Goal: Obtain resource: Download file/media

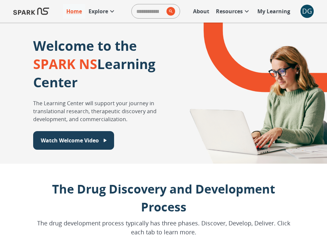
click at [303, 9] on div "DG" at bounding box center [306, 11] width 13 height 13
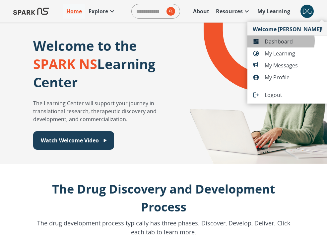
click at [275, 41] on span "Dashboard" at bounding box center [294, 41] width 58 height 8
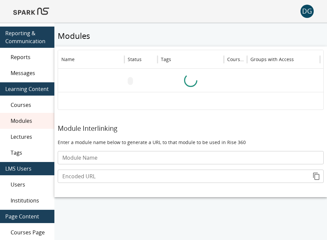
click at [31, 57] on span "Reports" at bounding box center [30, 57] width 38 height 8
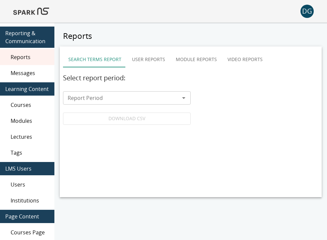
click at [120, 101] on input "Report Period" at bounding box center [121, 97] width 113 height 9
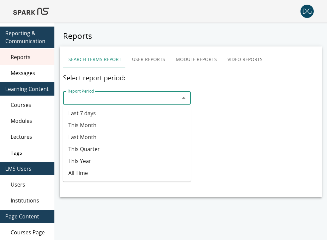
click at [140, 63] on button "User Reports" at bounding box center [149, 59] width 44 height 16
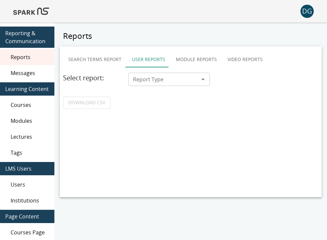
click at [192, 61] on button "Module Reports" at bounding box center [196, 59] width 52 height 16
click at [187, 76] on input "Report Type" at bounding box center [163, 79] width 67 height 9
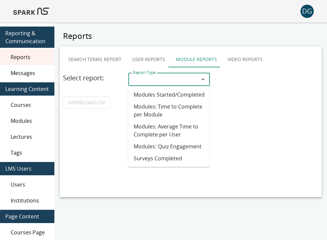
click at [168, 97] on li "Modules Started/Completed" at bounding box center [169, 95] width 82 height 12
type input "**********"
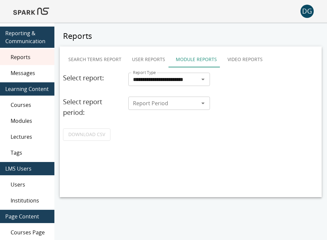
click at [167, 106] on input "Report Period" at bounding box center [163, 102] width 67 height 9
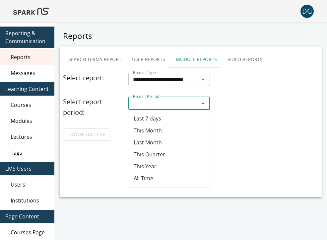
click at [180, 119] on li "Last 7 days" at bounding box center [169, 118] width 82 height 12
type input "**********"
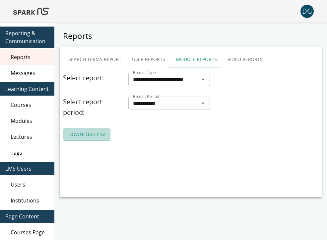
click at [98, 134] on link "DOWNLOAD CSV" at bounding box center [86, 134] width 47 height 12
click at [176, 82] on input "**********" at bounding box center [159, 79] width 58 height 9
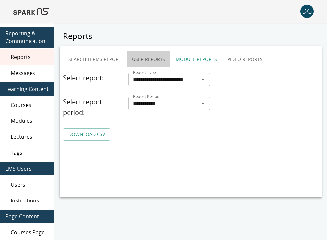
click at [149, 64] on button "User Reports" at bounding box center [149, 59] width 44 height 16
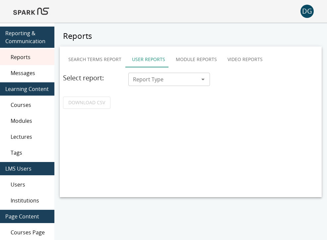
click at [149, 80] on input "Report Type" at bounding box center [163, 79] width 67 height 9
click at [196, 62] on button "Module Reports" at bounding box center [196, 59] width 52 height 16
click at [204, 80] on icon "Open" at bounding box center [203, 79] width 8 height 8
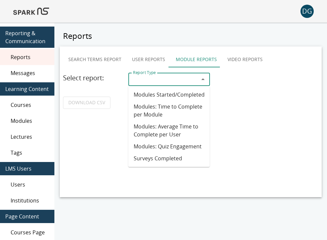
click at [158, 95] on li "Modules Started/Completed" at bounding box center [169, 95] width 82 height 12
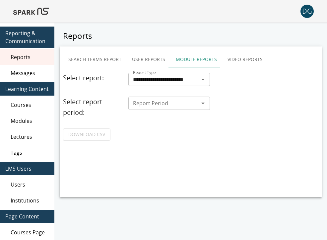
click at [156, 101] on input "Report Period" at bounding box center [163, 102] width 67 height 9
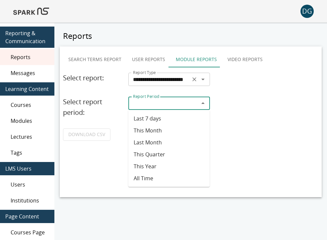
click at [192, 75] on div at bounding box center [198, 79] width 17 height 9
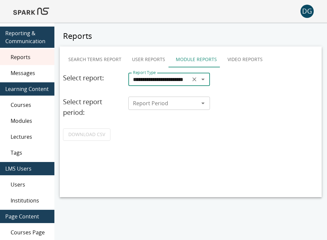
click at [208, 78] on div "**********" at bounding box center [169, 79] width 82 height 13
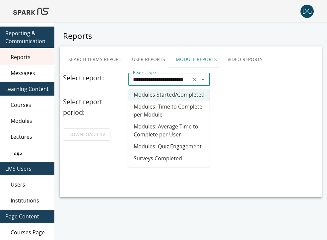
click at [179, 117] on li "Modules: Time to Complete per Module" at bounding box center [169, 110] width 82 height 20
type input "**********"
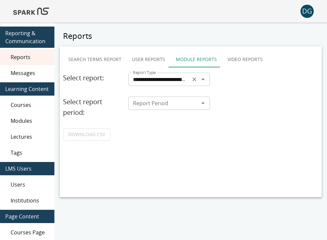
click at [207, 79] on icon "Open" at bounding box center [203, 79] width 8 height 8
click at [141, 61] on button "User Reports" at bounding box center [149, 59] width 44 height 16
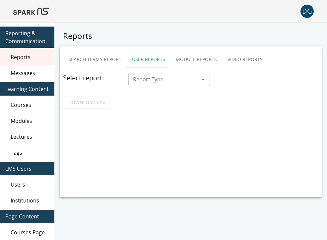
click at [158, 88] on div "Select report: Report Type Report Type DOWNLOAD CSV" at bounding box center [190, 91] width 255 height 36
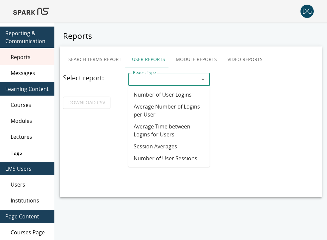
click at [159, 82] on input "Report Type" at bounding box center [163, 79] width 67 height 9
click at [111, 59] on button "Search Terms Report" at bounding box center [95, 59] width 64 height 16
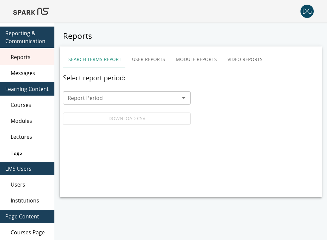
click at [109, 100] on input "Report Period" at bounding box center [121, 97] width 113 height 9
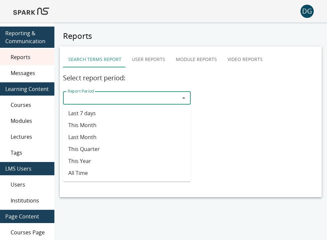
click at [248, 108] on div "Select report period: Report Period Report Period DOWNLOAD CSV" at bounding box center [190, 99] width 255 height 52
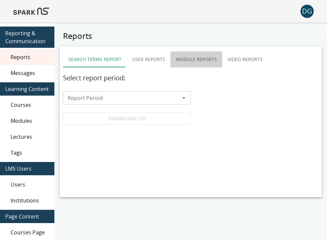
click at [195, 61] on button "Module Reports" at bounding box center [196, 59] width 52 height 16
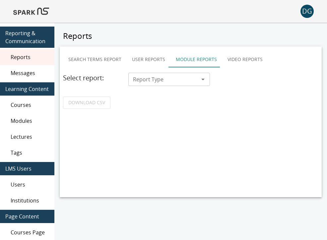
click at [163, 82] on input "Report Type" at bounding box center [163, 79] width 67 height 9
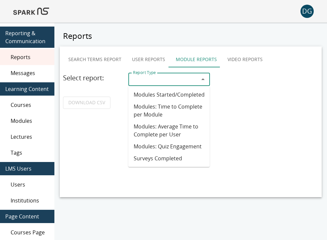
click at [145, 104] on li "Modules: Time to Complete per Module" at bounding box center [169, 110] width 82 height 20
type input "**********"
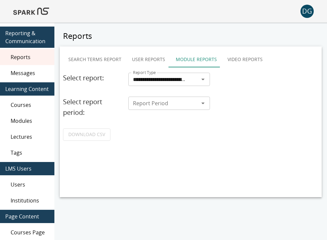
click at [145, 104] on input "Report Period" at bounding box center [163, 102] width 67 height 9
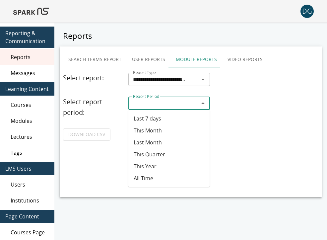
click at [150, 171] on li "This Year" at bounding box center [169, 166] width 82 height 12
type input "*********"
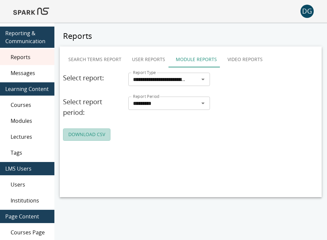
click at [90, 137] on link "DOWNLOAD CSV" at bounding box center [86, 134] width 47 height 12
